Goal: Transaction & Acquisition: Purchase product/service

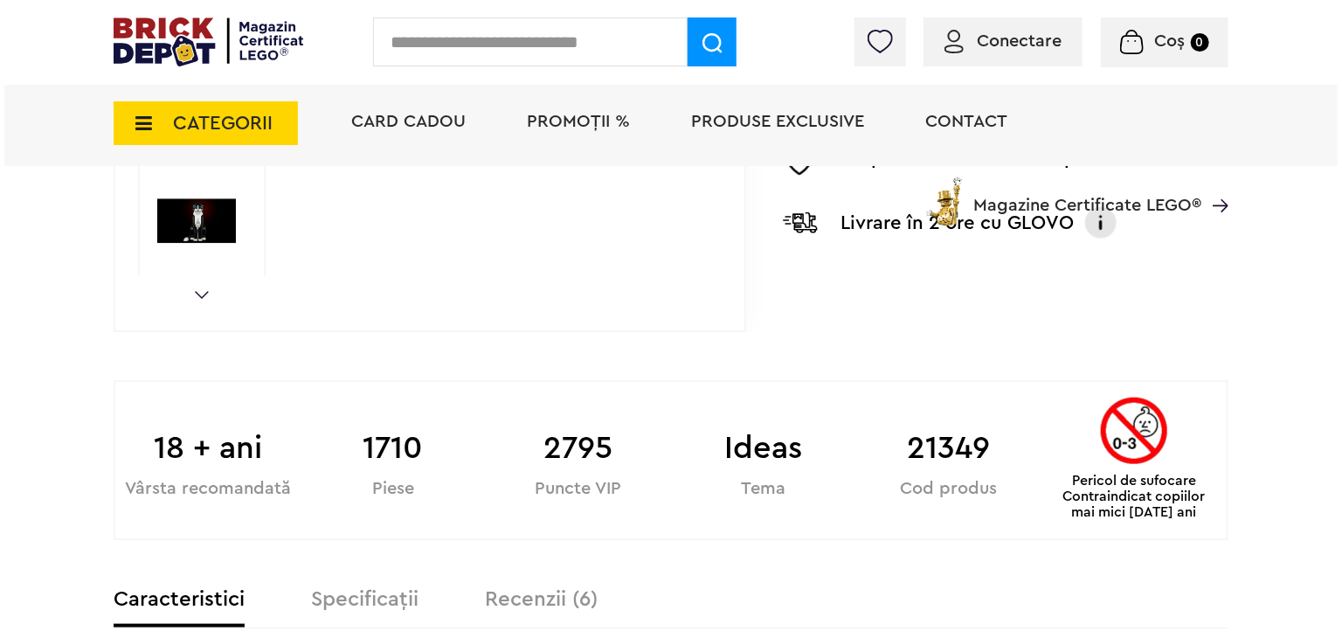
scroll to position [1005, 0]
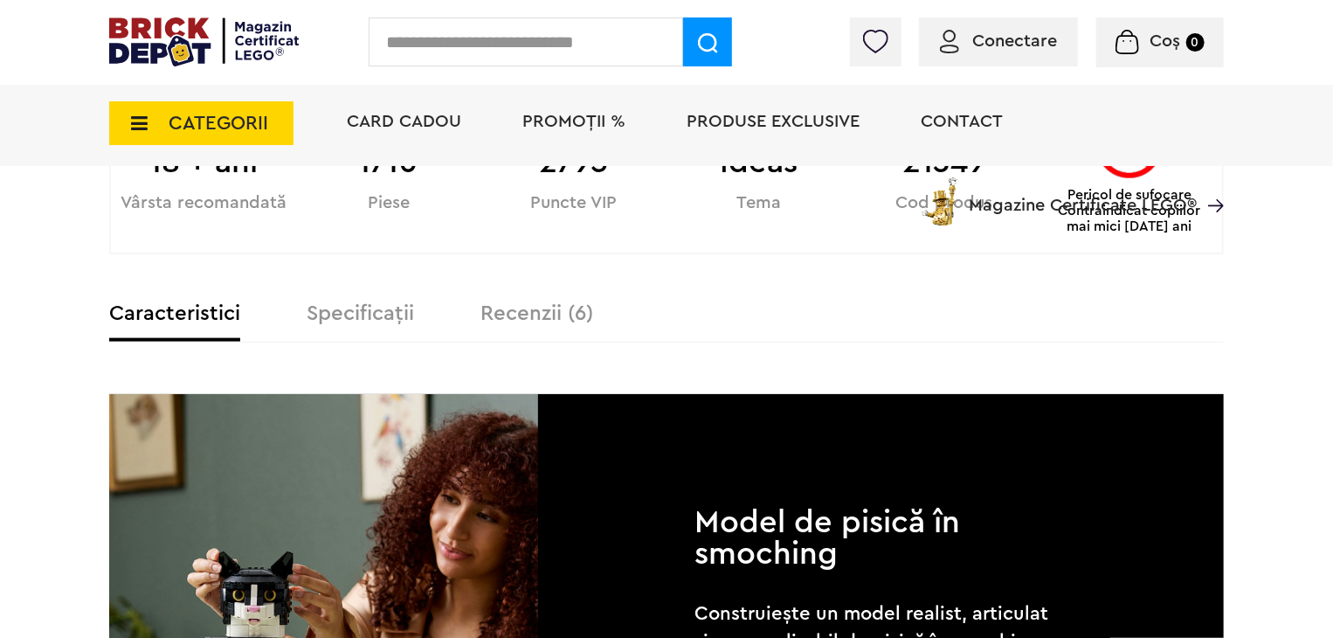
click at [482, 49] on input "text" at bounding box center [526, 41] width 315 height 49
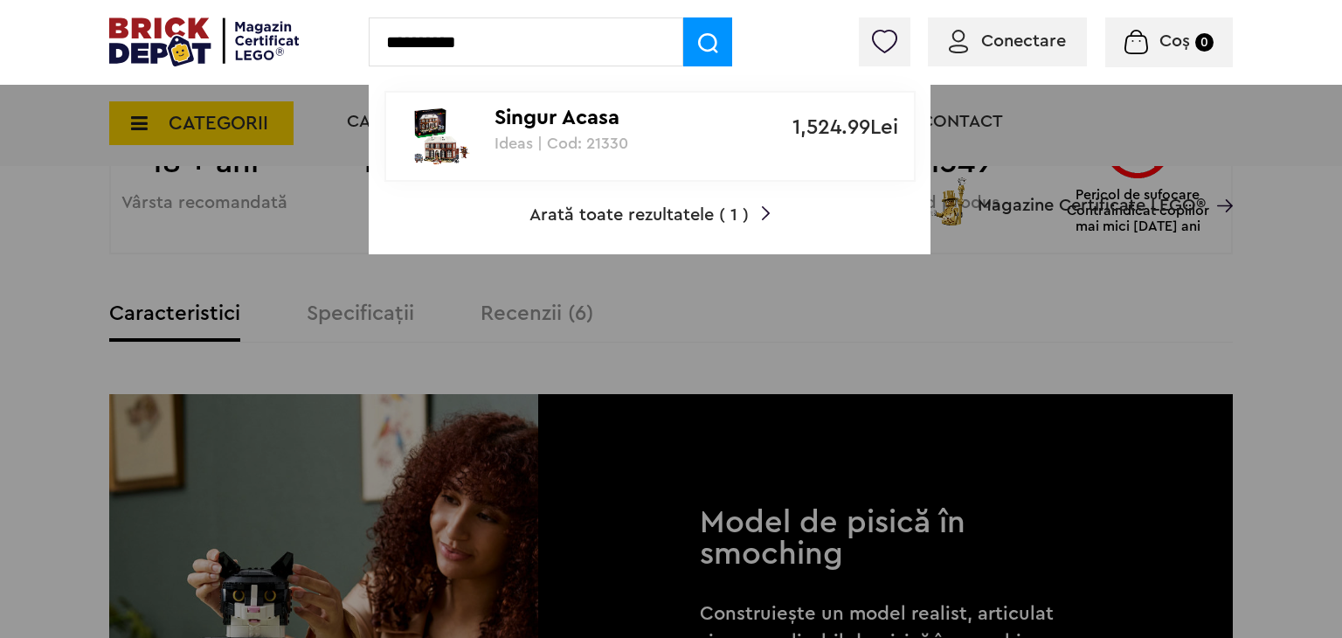
type input "**********"
click at [575, 124] on p "Singur Acasa" at bounding box center [641, 118] width 292 height 25
